Goal: Share content: Share content

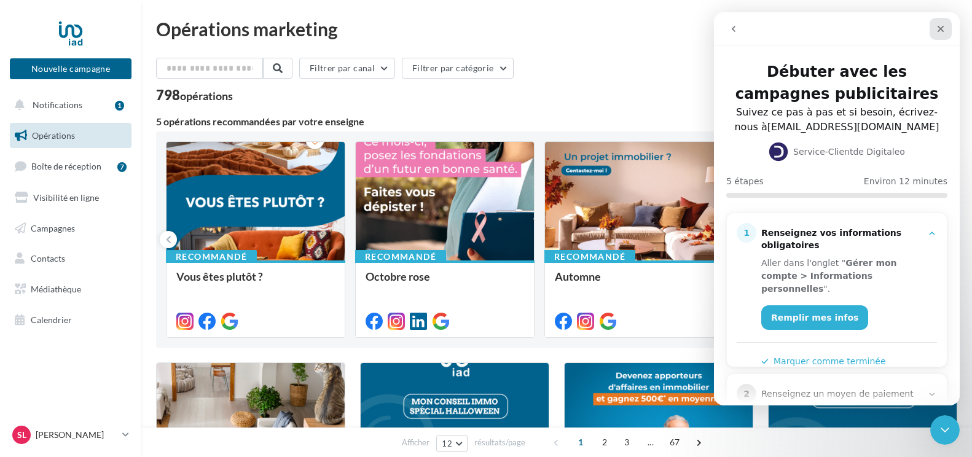
click at [942, 28] on icon "Fermer" at bounding box center [940, 29] width 7 height 7
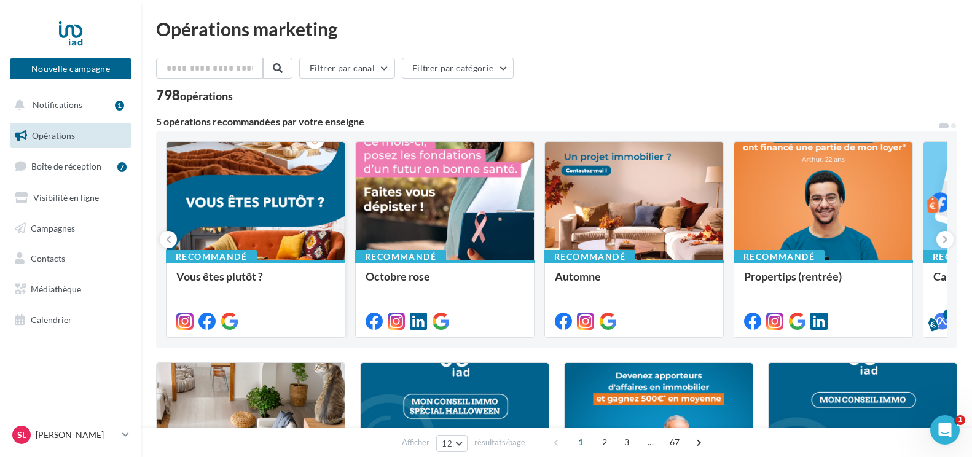
click at [216, 213] on div at bounding box center [255, 202] width 178 height 120
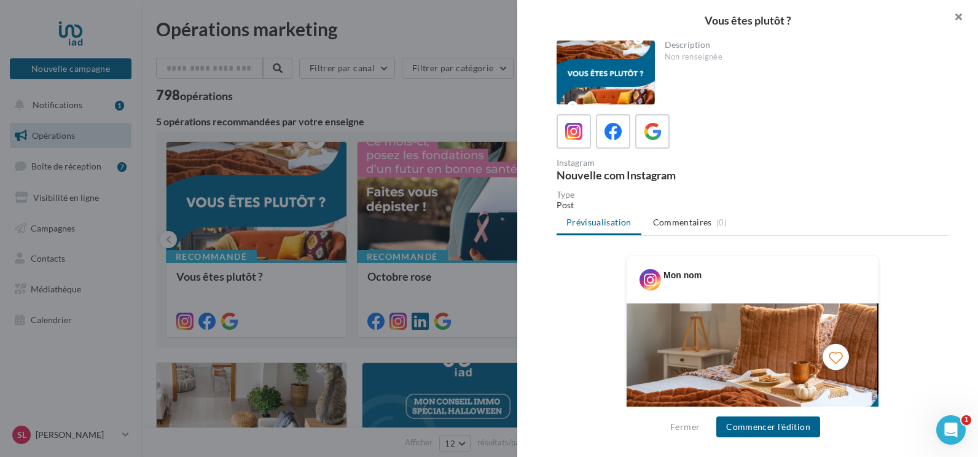
click at [955, 12] on button "button" at bounding box center [953, 18] width 49 height 37
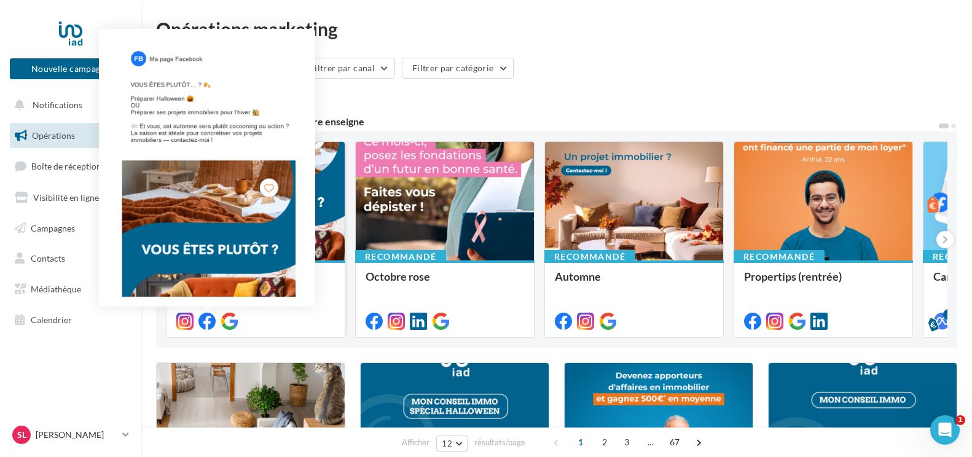
click at [210, 318] on icon at bounding box center [206, 321] width 17 height 17
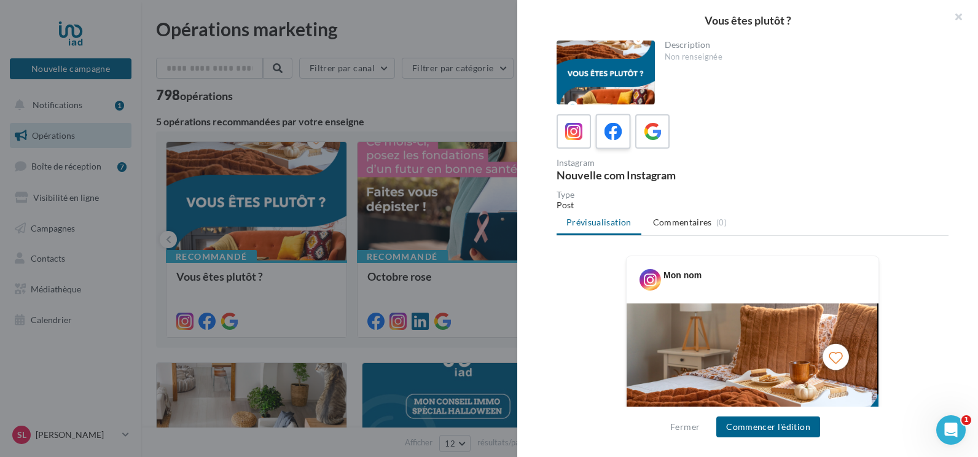
click at [614, 139] on icon at bounding box center [613, 132] width 18 height 18
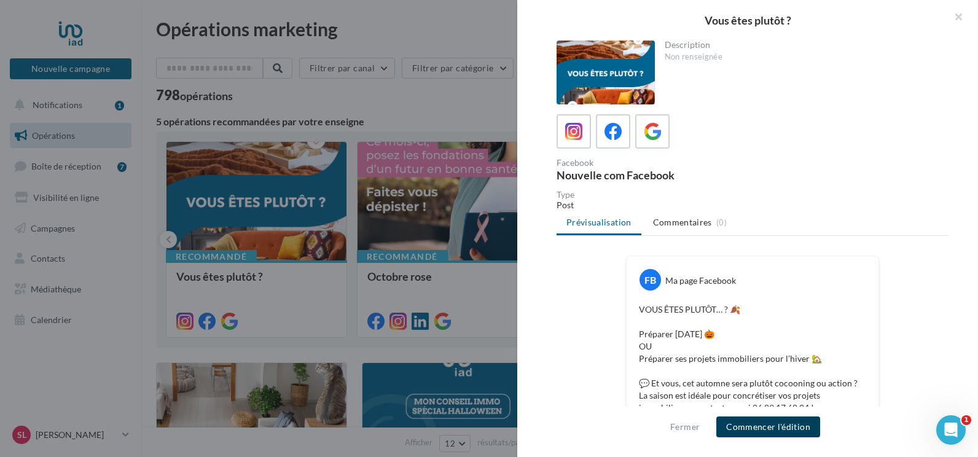
click at [771, 426] on button "Commencer l'édition" at bounding box center [768, 427] width 104 height 21
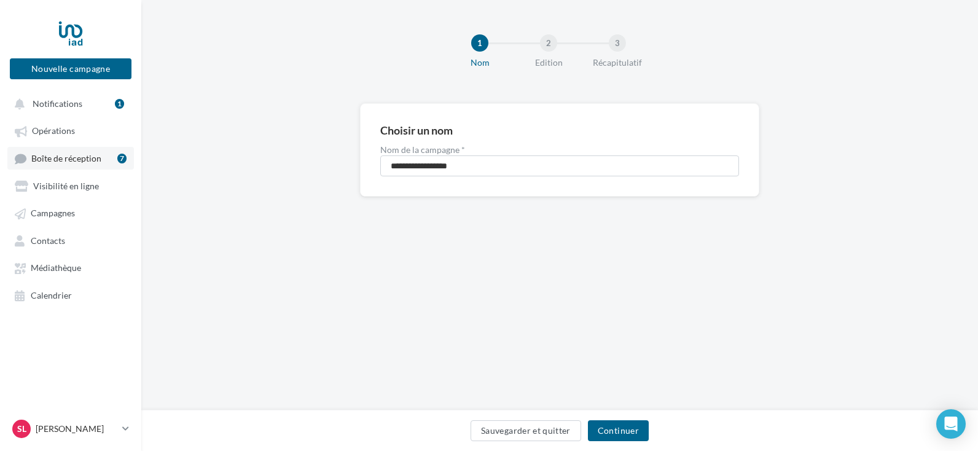
click at [87, 158] on span "Boîte de réception" at bounding box center [66, 158] width 70 height 10
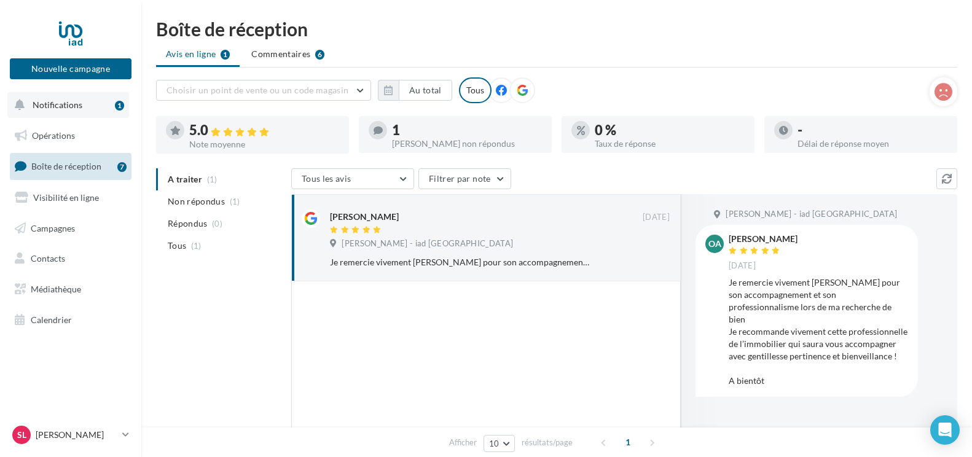
click at [74, 102] on span "Notifications" at bounding box center [58, 105] width 50 height 10
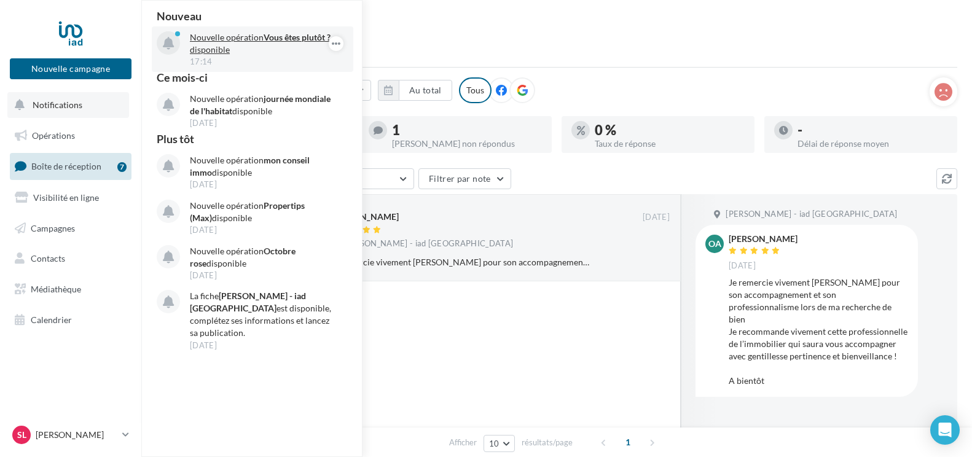
click at [232, 37] on p "Nouvelle opération Vous êtes plutôt ? disponible" at bounding box center [261, 43] width 143 height 25
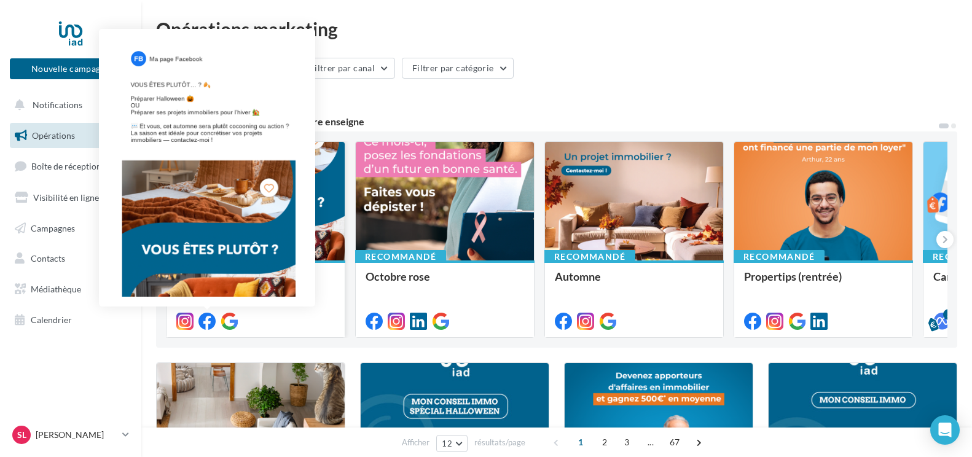
click at [209, 319] on icon at bounding box center [206, 321] width 17 height 17
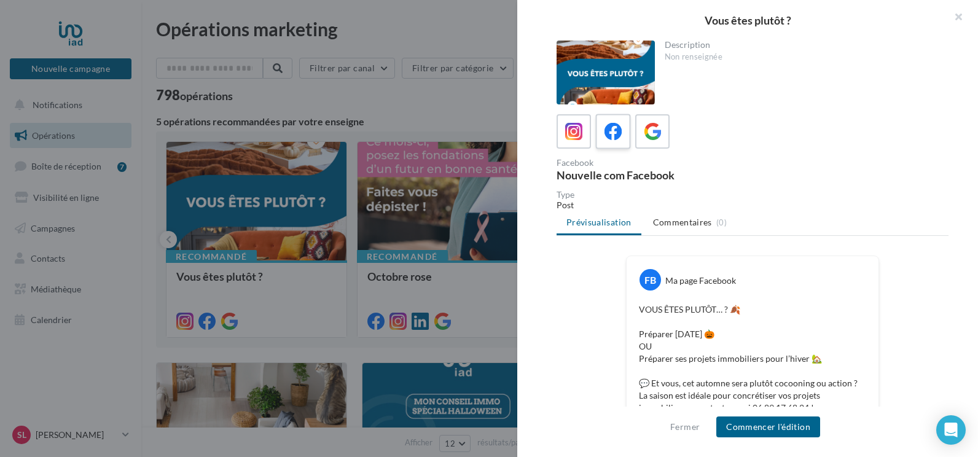
click at [615, 141] on span at bounding box center [613, 132] width 18 height 19
click at [758, 428] on button "Commencer l'édition" at bounding box center [768, 427] width 104 height 21
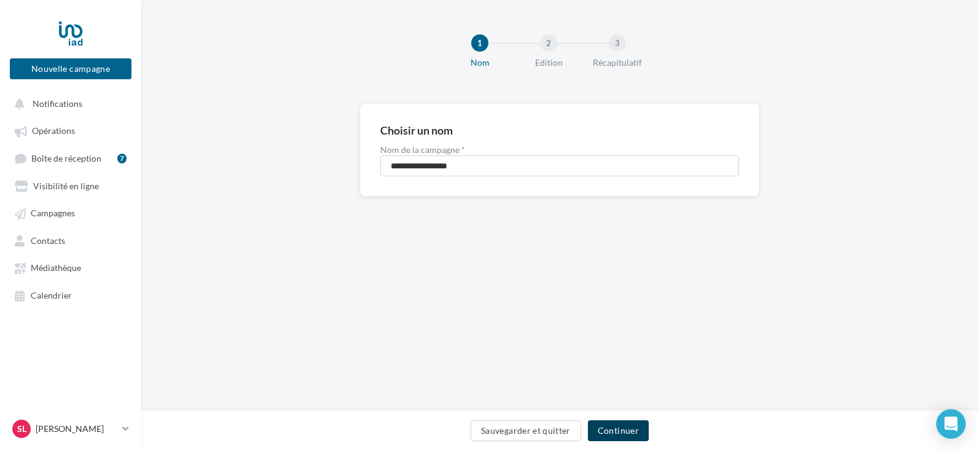
click at [606, 429] on button "Continuer" at bounding box center [618, 430] width 61 height 21
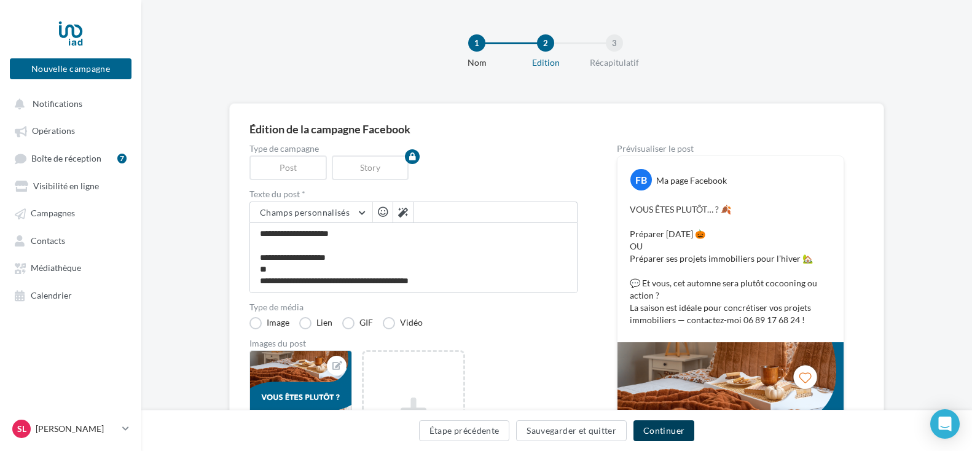
click at [658, 431] on button "Continuer" at bounding box center [663, 430] width 61 height 21
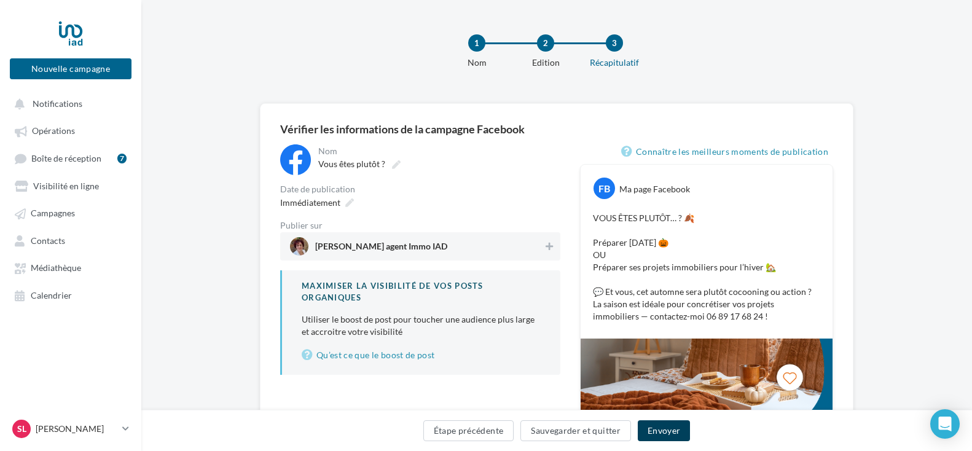
click at [669, 437] on button "Envoyer" at bounding box center [664, 430] width 52 height 21
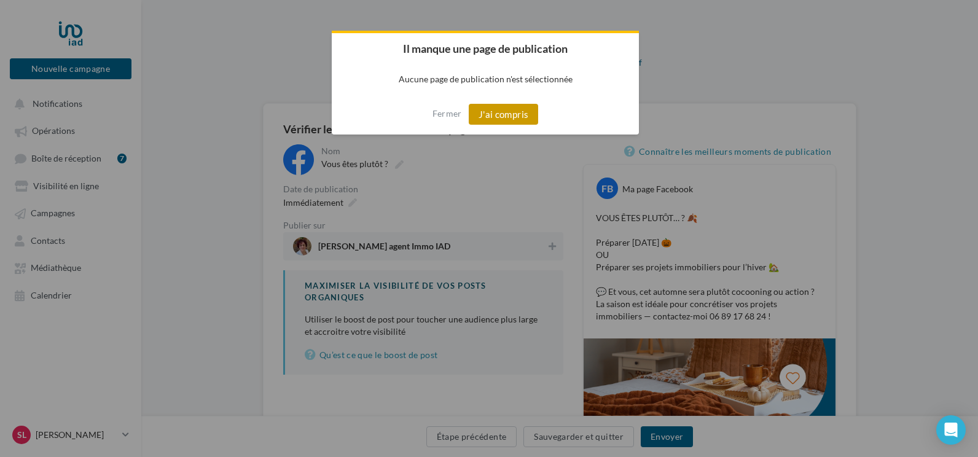
click at [512, 104] on button "J'ai compris" at bounding box center [504, 114] width 70 height 21
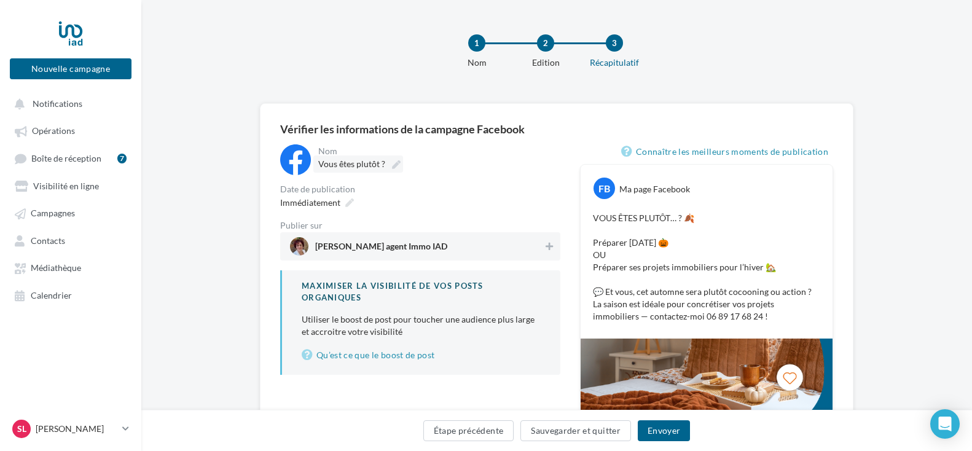
click at [342, 169] on label "Vous êtes plutôt ?" at bounding box center [358, 163] width 90 height 17
click at [342, 169] on input "**********" at bounding box center [372, 165] width 108 height 21
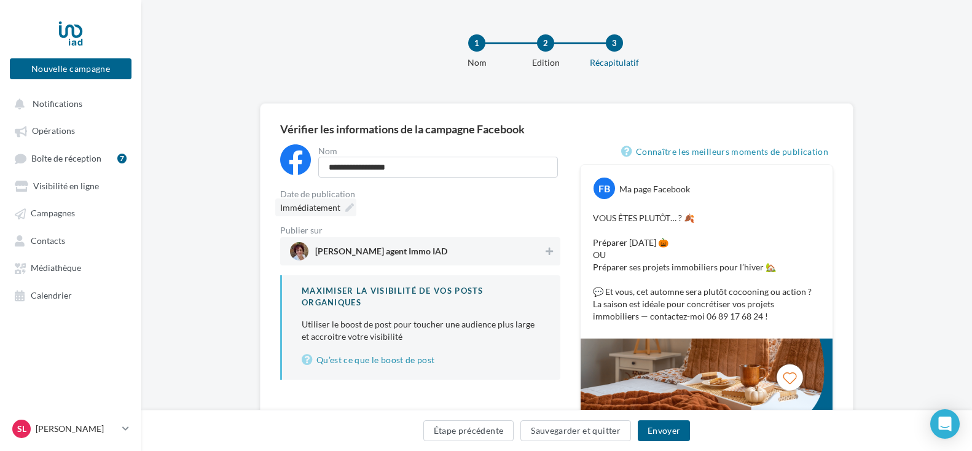
click at [324, 205] on span "Immédiatement" at bounding box center [310, 207] width 60 height 10
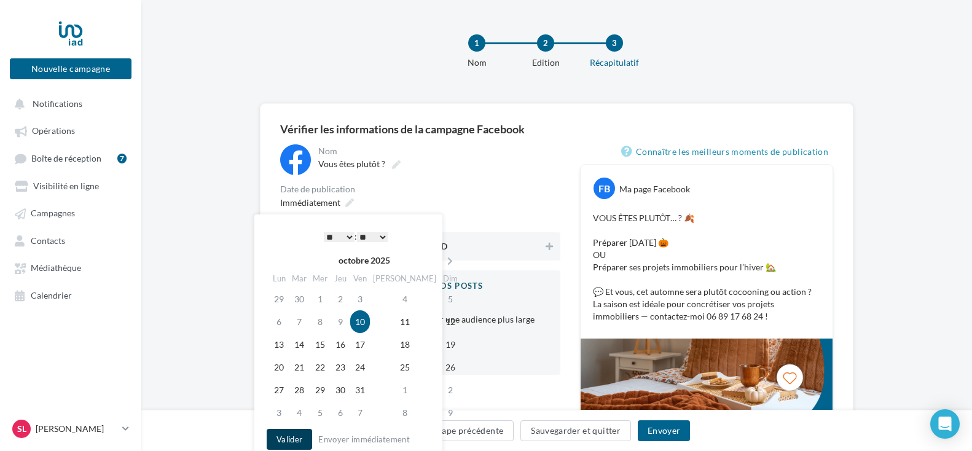
click at [283, 436] on button "Valider" at bounding box center [289, 439] width 45 height 21
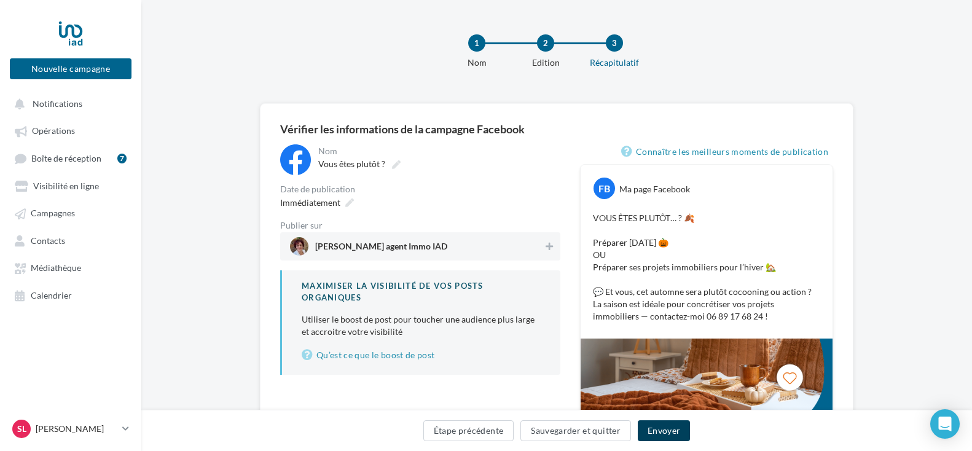
click at [662, 431] on button "Envoyer" at bounding box center [664, 430] width 52 height 21
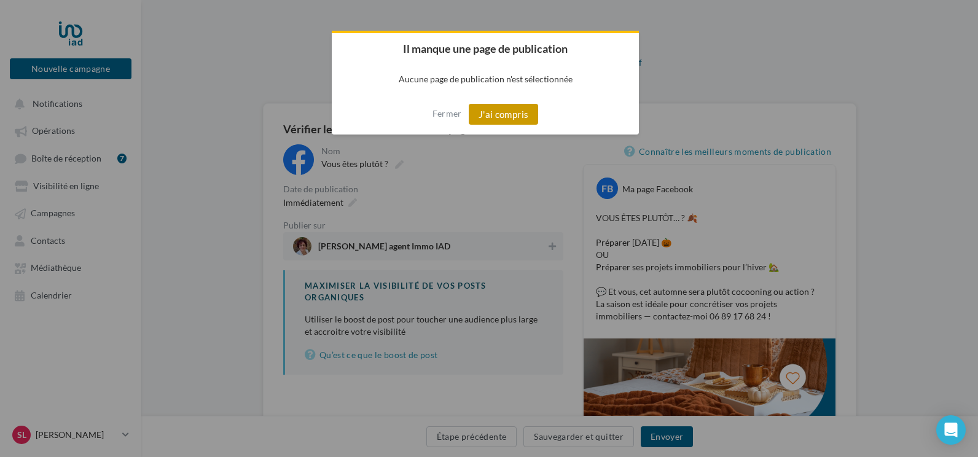
click at [514, 116] on button "J'ai compris" at bounding box center [504, 114] width 70 height 21
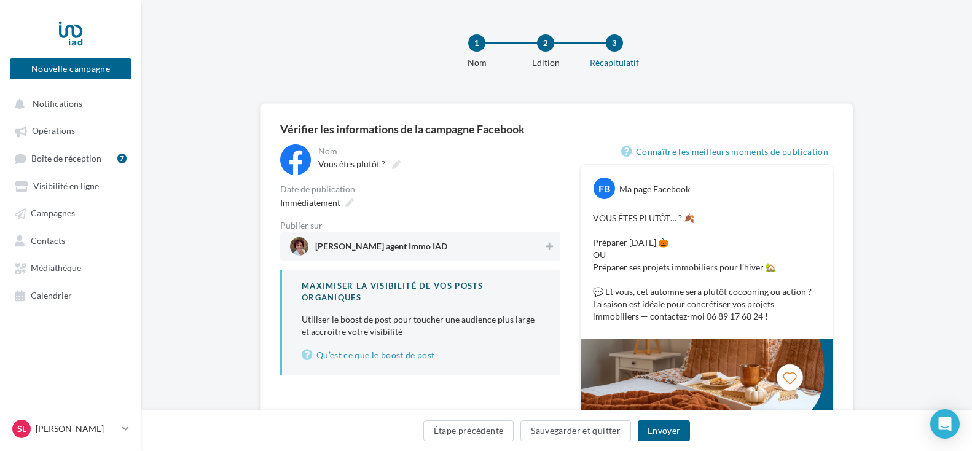
click at [683, 194] on div "Ma page Facebook" at bounding box center [654, 189] width 71 height 12
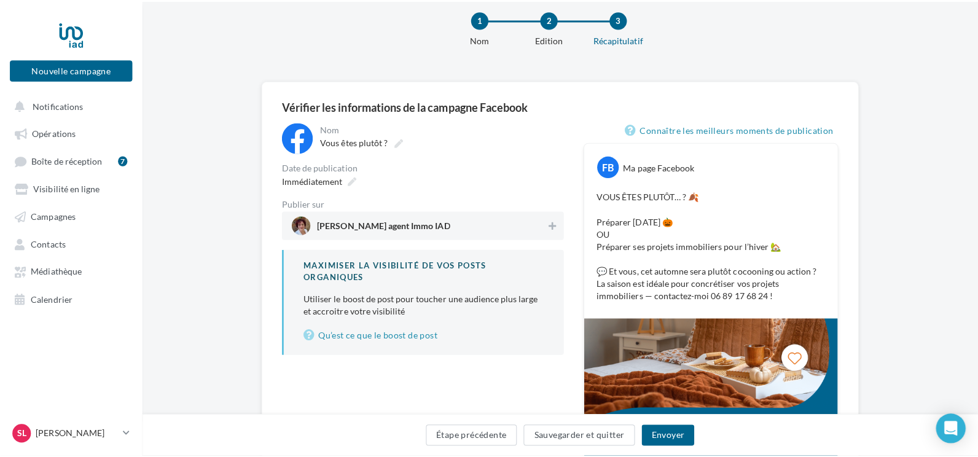
scroll to position [61, 0]
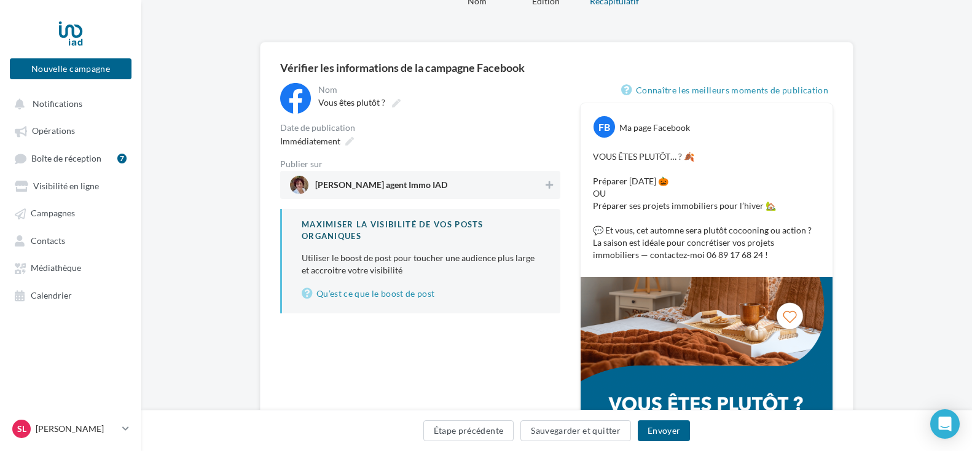
click at [388, 187] on span "[PERSON_NAME] agent Immo IAD" at bounding box center [381, 188] width 132 height 14
click at [664, 427] on button "Envoyer" at bounding box center [664, 430] width 52 height 21
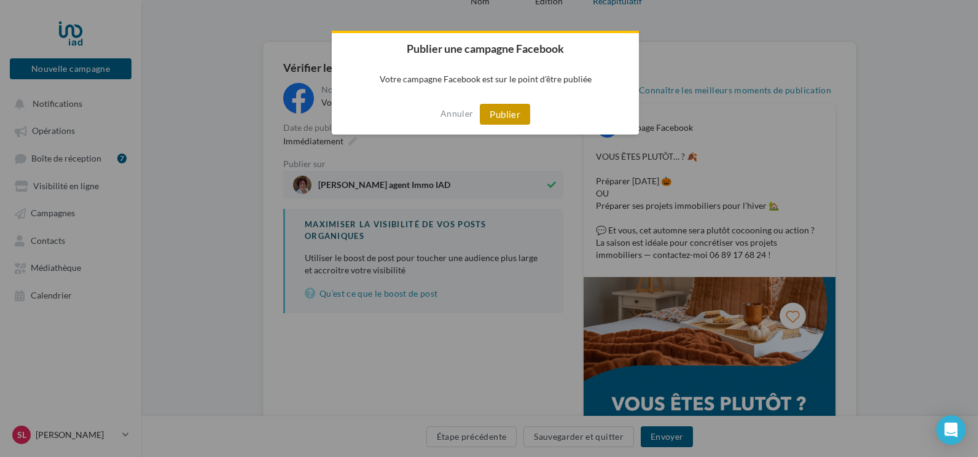
click at [511, 115] on button "Publier" at bounding box center [505, 114] width 50 height 21
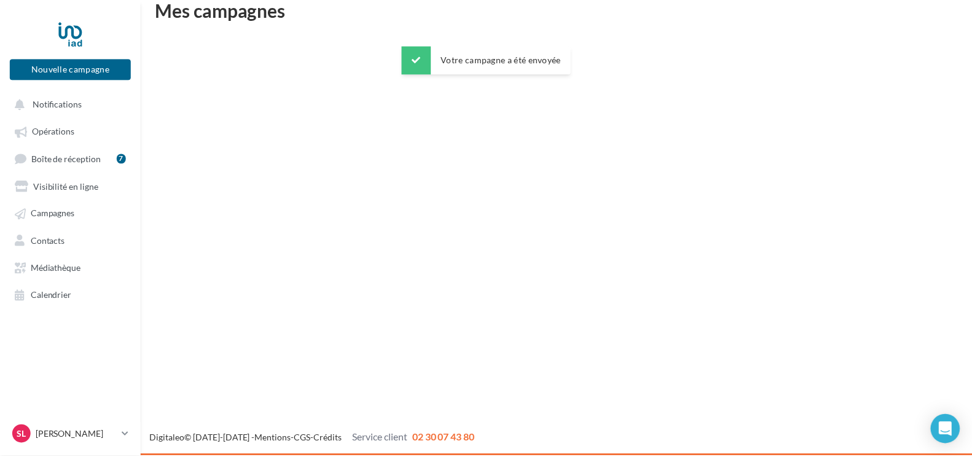
scroll to position [20, 0]
